Goal: Communication & Community: Answer question/provide support

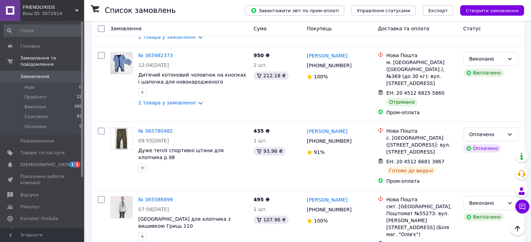
scroll to position [453, 0]
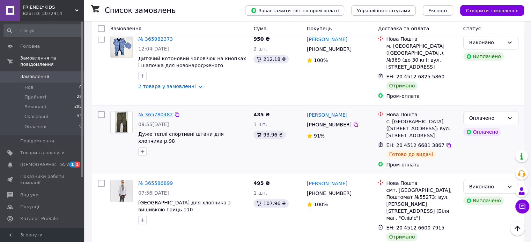
click at [147, 112] on link "№ 365780482" at bounding box center [155, 115] width 35 height 6
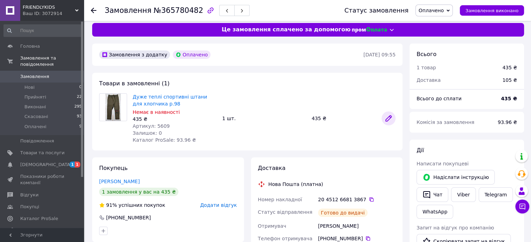
scroll to position [35, 0]
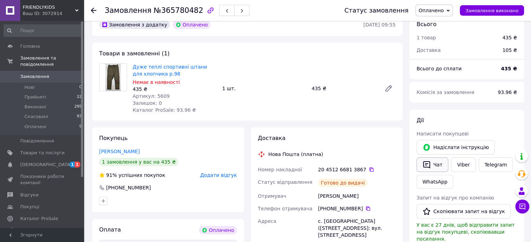
click at [421, 163] on button "Чат" at bounding box center [432, 165] width 32 height 15
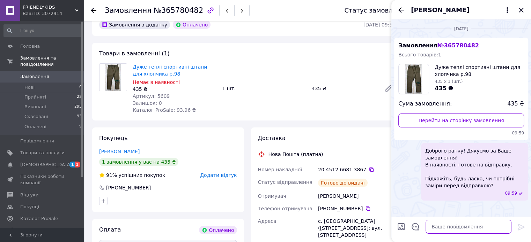
click at [446, 225] on textarea at bounding box center [468, 227] width 86 height 14
type textarea ":"
type textarea "L"
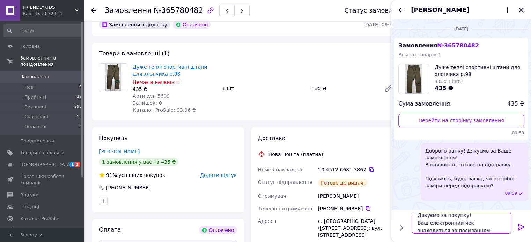
scroll to position [13, 0]
paste textarea "https://check.checkbox.ua/bd476de0-f437-460a-9b6e-b11a8dadd131"
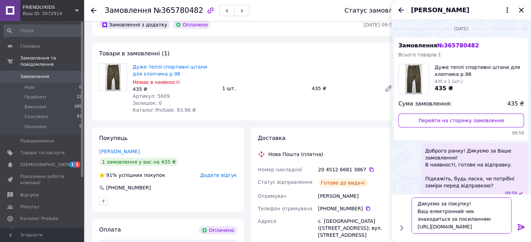
type textarea "Дякуємо за покупку! Ваш електронний чек знаходиться за посиланням: https://chec…"
click at [517, 230] on icon at bounding box center [521, 227] width 8 height 8
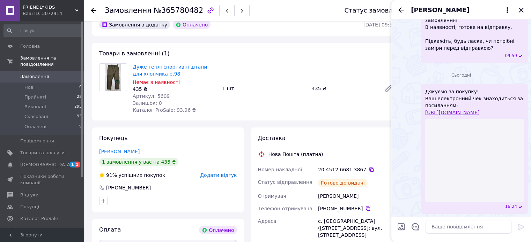
scroll to position [68, 0]
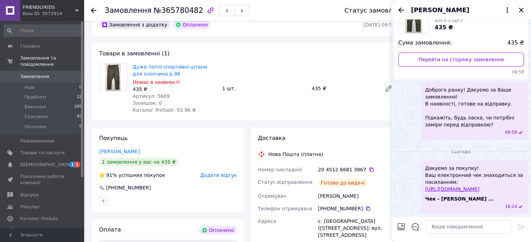
click at [50, 74] on span "Замовлення" at bounding box center [42, 77] width 44 height 6
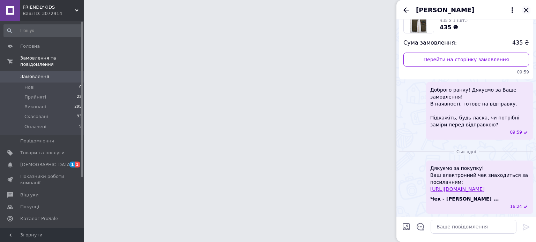
click at [525, 8] on icon "Закрити" at bounding box center [526, 10] width 8 height 8
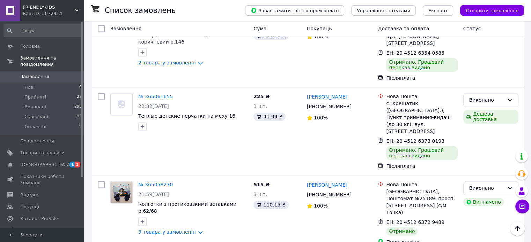
scroll to position [1186, 0]
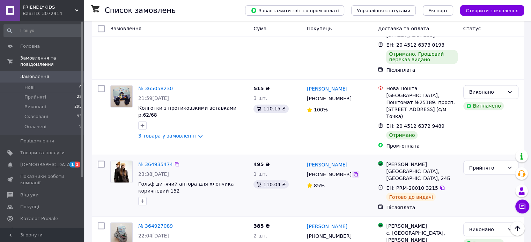
click at [353, 172] on icon at bounding box center [356, 175] width 6 height 6
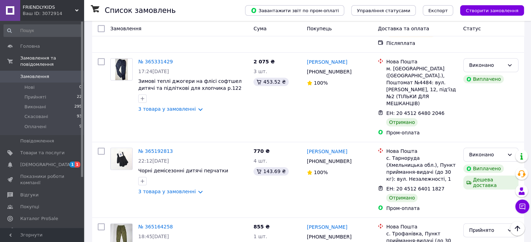
scroll to position [802, 0]
drag, startPoint x: 394, startPoint y: 200, endPoint x: 434, endPoint y: 199, distance: 40.1
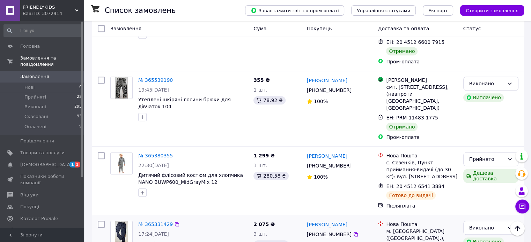
scroll to position [628, 0]
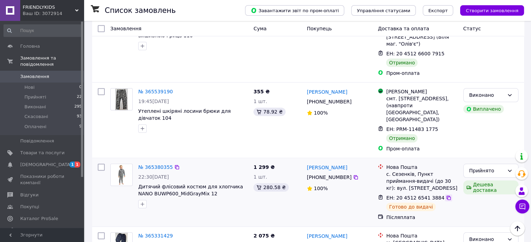
click at [446, 196] on icon at bounding box center [448, 198] width 4 height 4
click at [353, 175] on icon at bounding box center [355, 177] width 4 height 4
click at [446, 196] on icon at bounding box center [448, 198] width 4 height 4
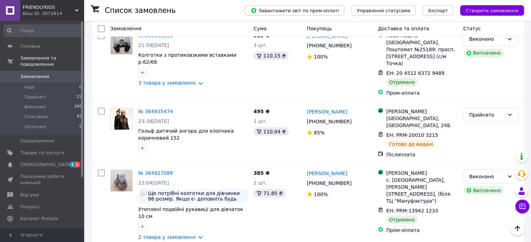
scroll to position [1256, 0]
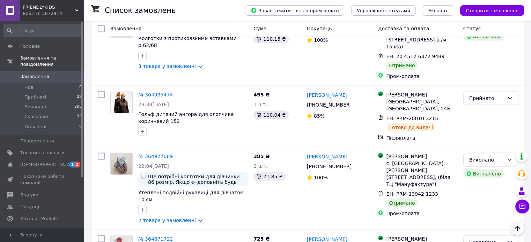
click at [516, 231] on icon "Наверх" at bounding box center [517, 229] width 8 height 8
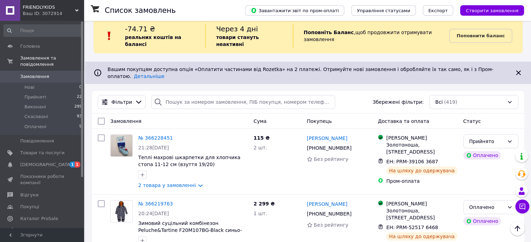
scroll to position [0, 0]
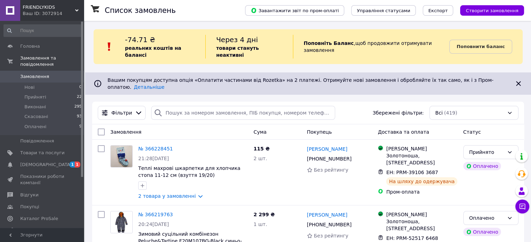
click at [39, 74] on span "Замовлення" at bounding box center [34, 77] width 29 height 6
